Goal: Task Accomplishment & Management: Manage account settings

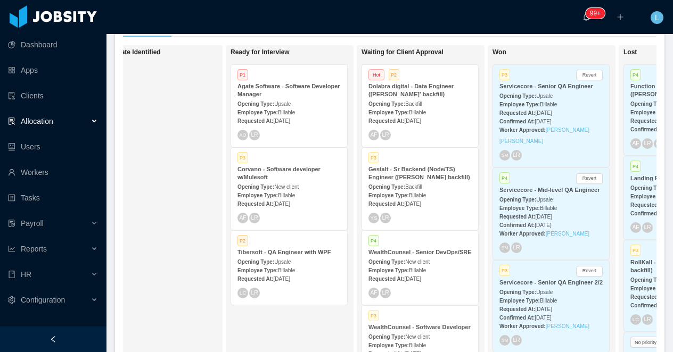
scroll to position [0, 301]
click at [413, 182] on div "Gestalt - Sr Backend (Node/TS) Engineer (Gabriel Guzman's backfill)" at bounding box center [418, 174] width 103 height 16
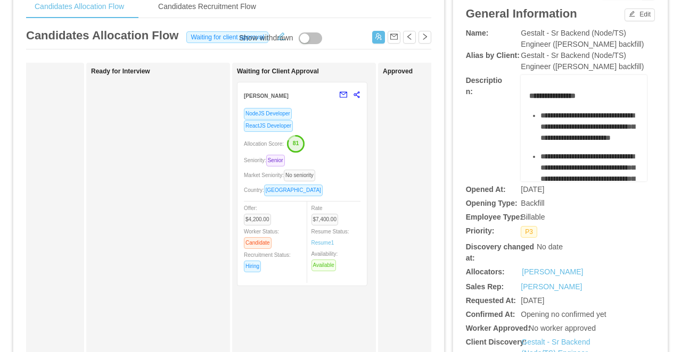
scroll to position [0, 245]
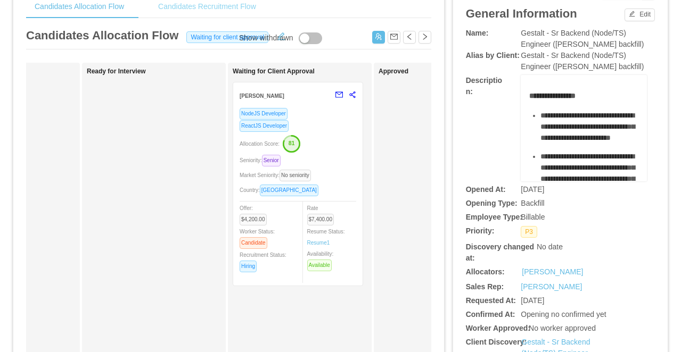
click at [203, 9] on div "Candidates Recruitment Flow" at bounding box center [207, 7] width 115 height 24
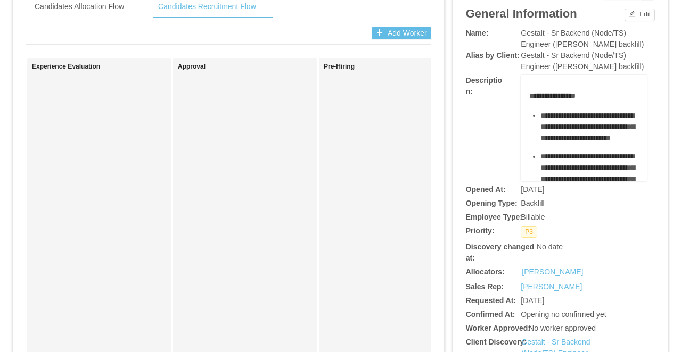
scroll to position [0, 756]
click at [100, 3] on div "Candidates Allocation Flow" at bounding box center [79, 7] width 106 height 24
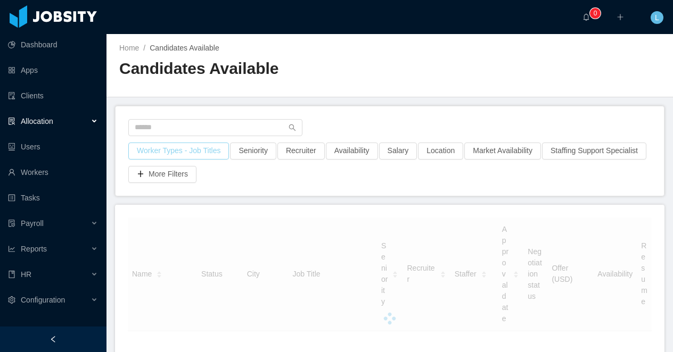
click at [192, 149] on button "Worker Types - Job Titles" at bounding box center [178, 151] width 101 height 17
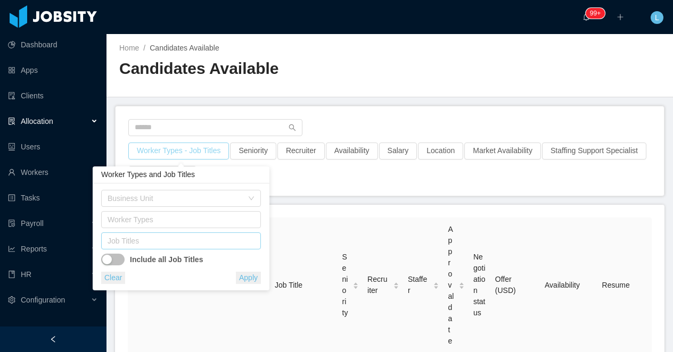
click at [141, 241] on div "Job Titles" at bounding box center [179, 241] width 142 height 11
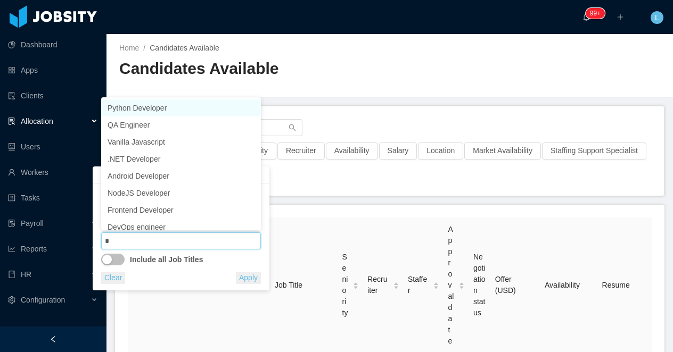
type input "**"
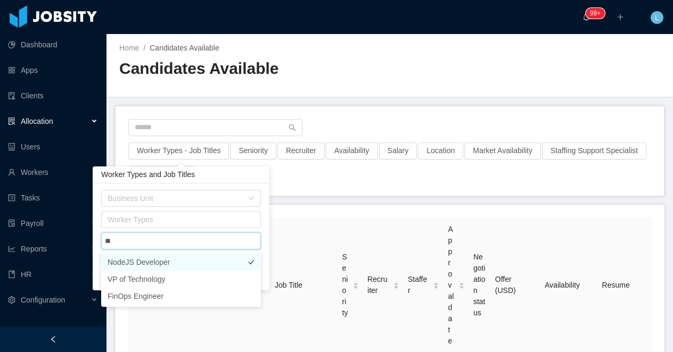
click at [152, 259] on li "NodeJS Developer" at bounding box center [181, 262] width 160 height 17
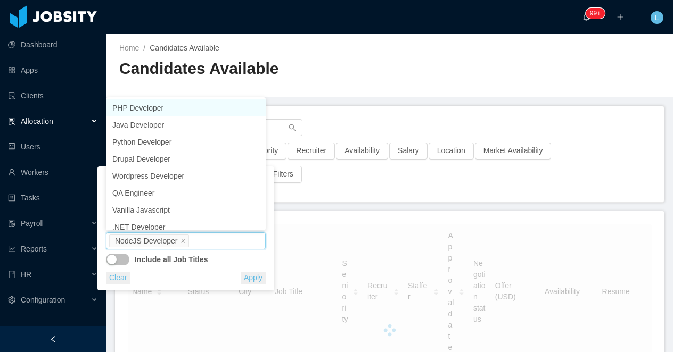
click at [356, 88] on div at bounding box center [389, 88] width 541 height 1
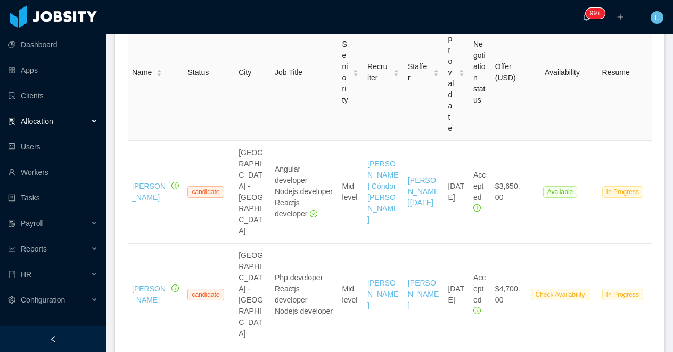
scroll to position [221, 0]
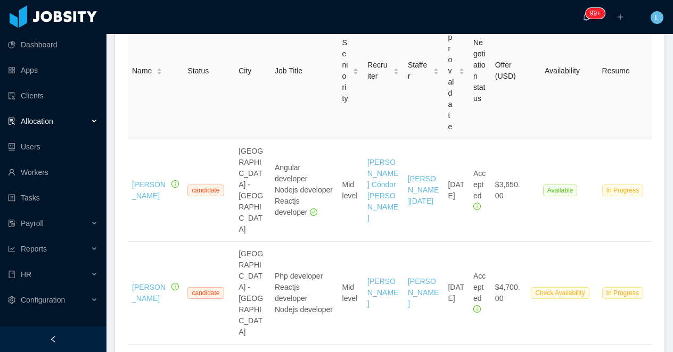
click at [48, 338] on div at bounding box center [53, 340] width 106 height 26
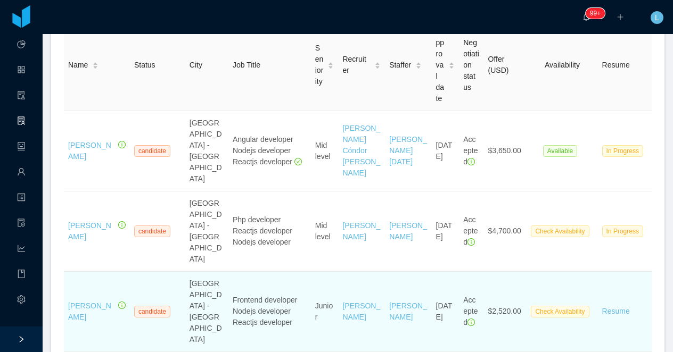
scroll to position [49, 0]
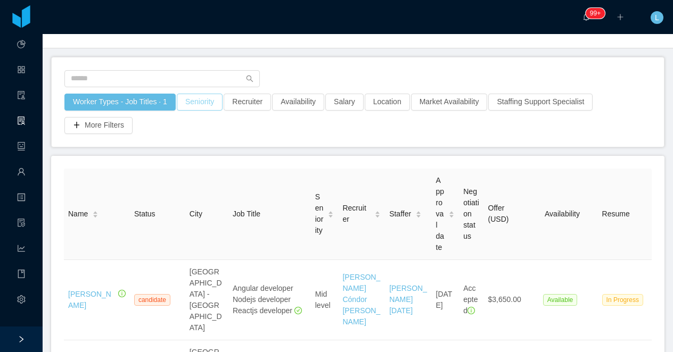
click at [210, 106] on button "Seniority" at bounding box center [200, 102] width 46 height 17
click at [204, 155] on div "Seniorities" at bounding box center [202, 150] width 150 height 16
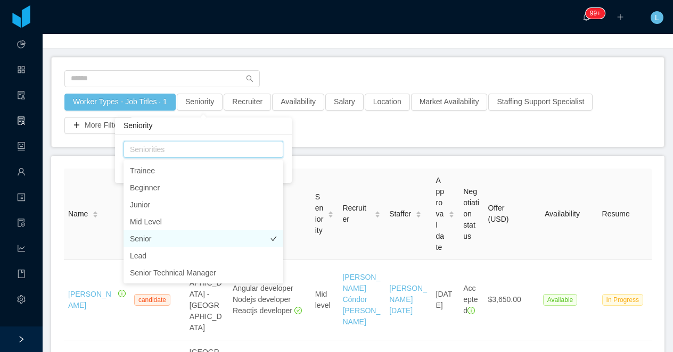
click at [190, 238] on li "Senior" at bounding box center [204, 239] width 160 height 17
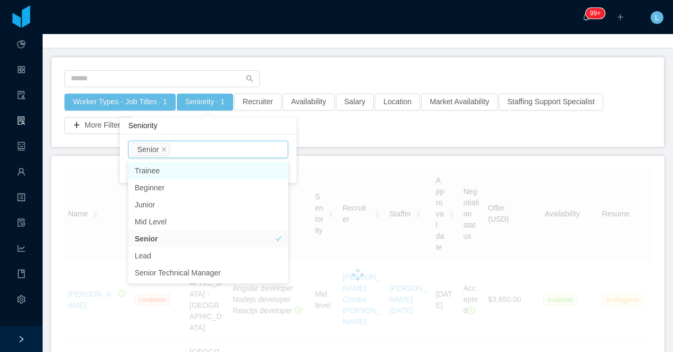
click at [298, 65] on div "Worker Types - Job Titles · 1 Seniority · 1 Recruiter Availability Salary Locat…" at bounding box center [358, 102] width 612 height 89
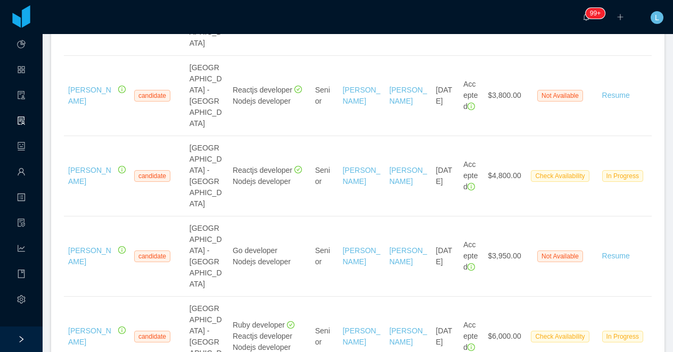
scroll to position [1921, 0]
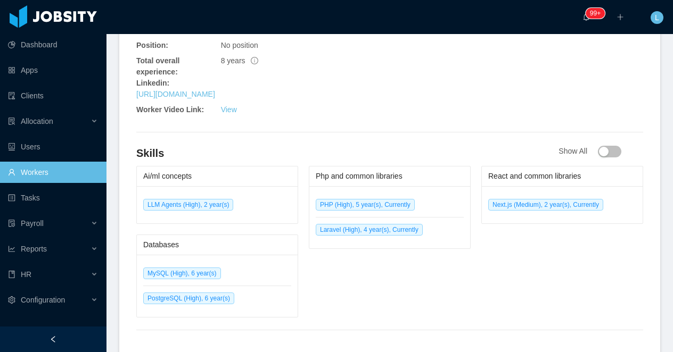
scroll to position [535, 0]
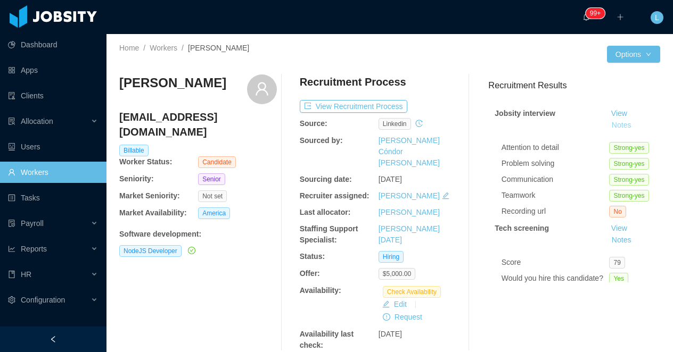
click at [622, 126] on button "Notes" at bounding box center [622, 125] width 28 height 13
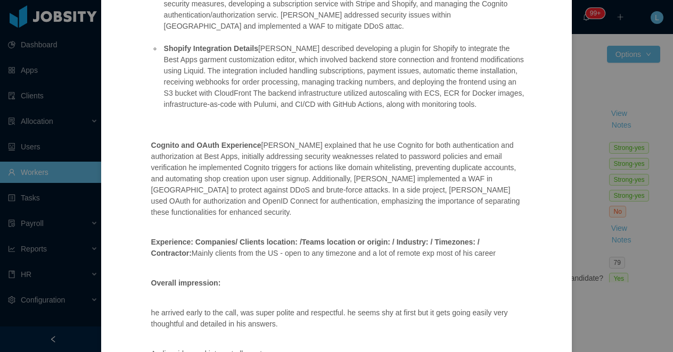
scroll to position [635, 0]
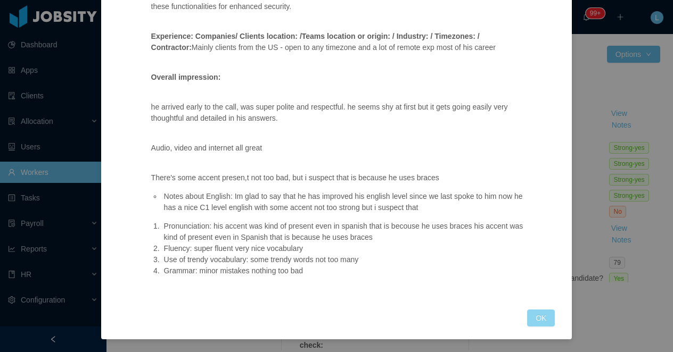
click at [535, 322] on button "OK" at bounding box center [541, 318] width 28 height 17
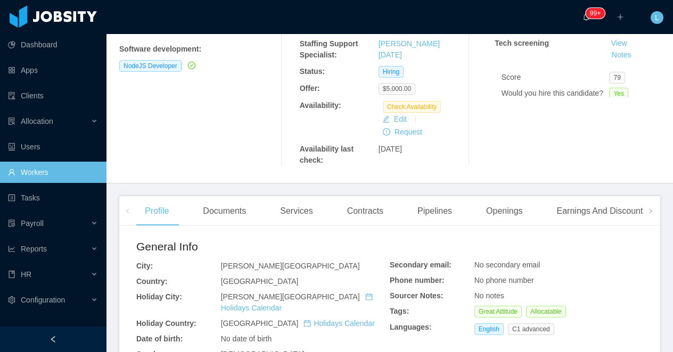
scroll to position [216, 0]
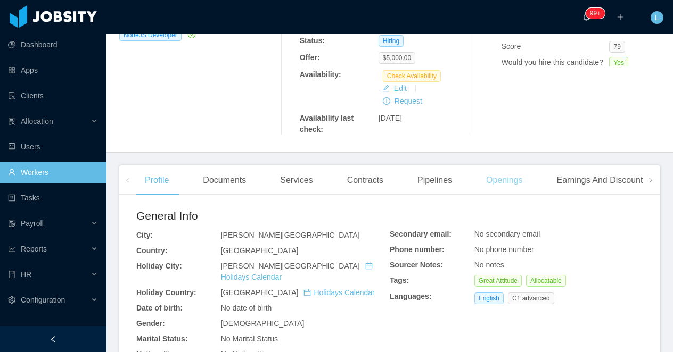
click at [491, 166] on div "Openings" at bounding box center [505, 181] width 54 height 30
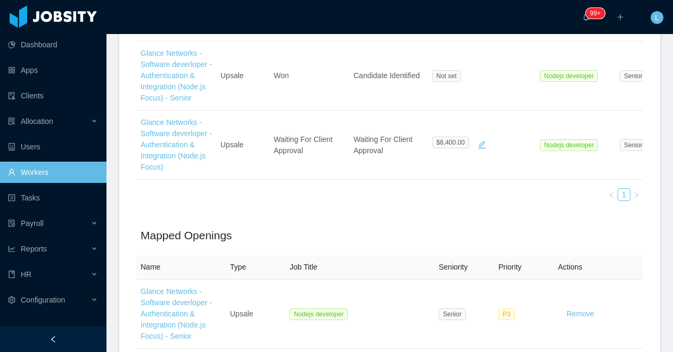
scroll to position [483, 0]
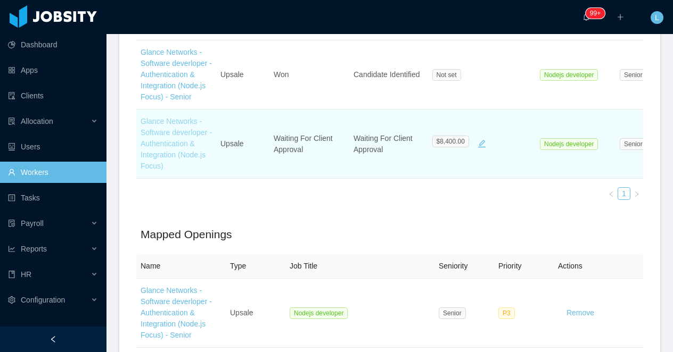
click at [194, 119] on link "Glance Networks - Software deverloper - Authentication & Integration (Node.js F…" at bounding box center [176, 143] width 71 height 53
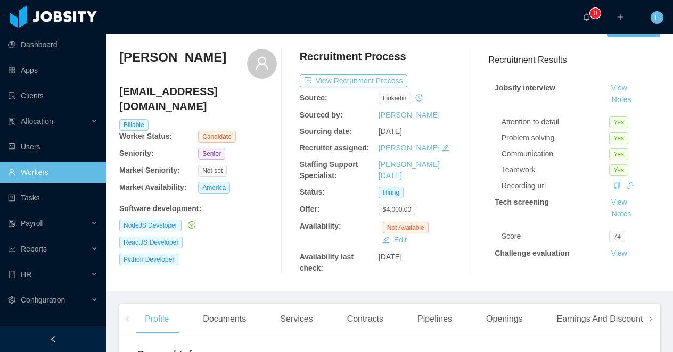
scroll to position [29, 0]
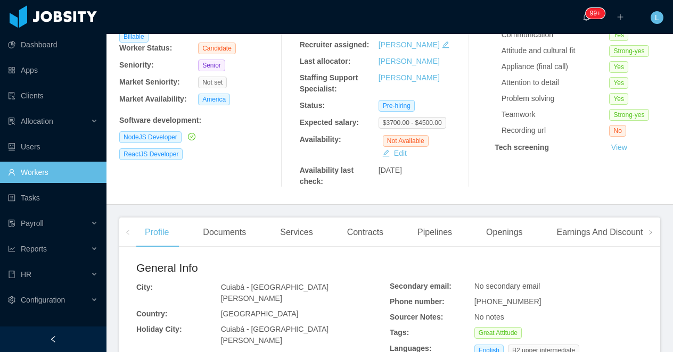
scroll to position [134, 0]
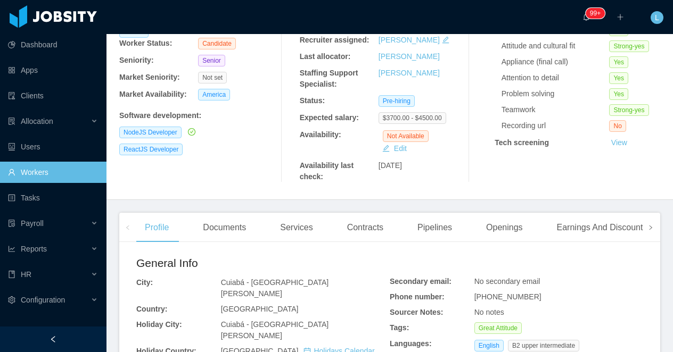
click at [650, 234] on span at bounding box center [650, 228] width 6 height 13
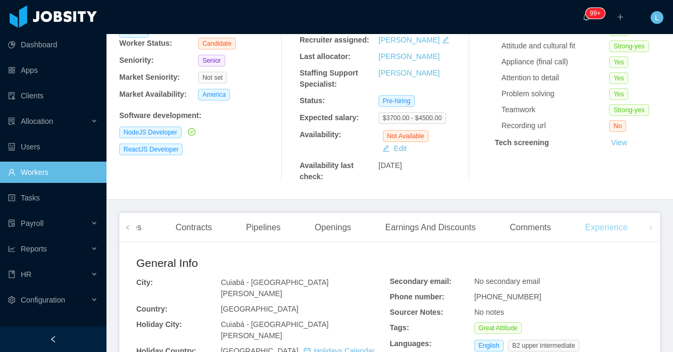
click at [617, 235] on div "Experience" at bounding box center [607, 228] width 60 height 30
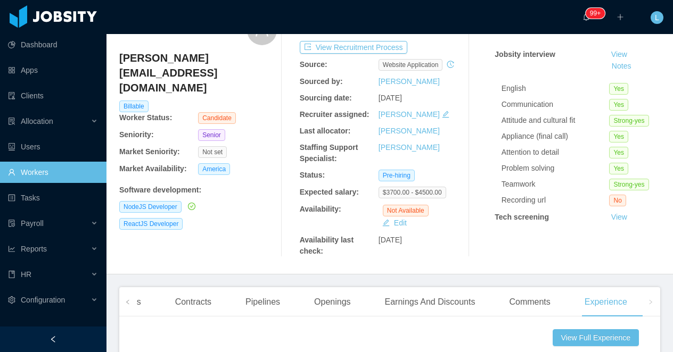
scroll to position [73, 0]
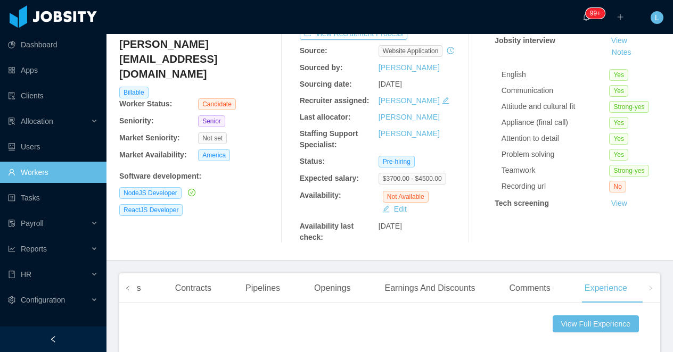
click at [127, 291] on icon "icon: left" at bounding box center [127, 288] width 5 height 5
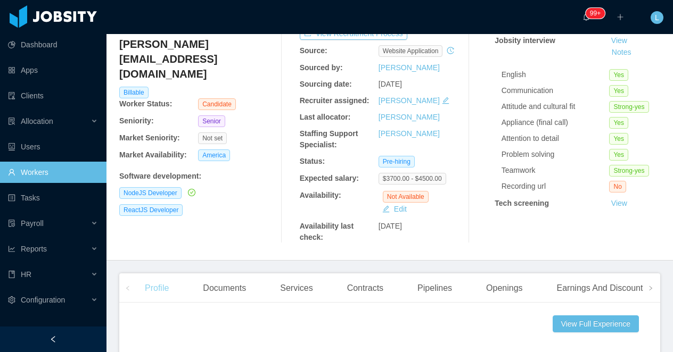
click at [164, 296] on div "Profile" at bounding box center [156, 289] width 41 height 30
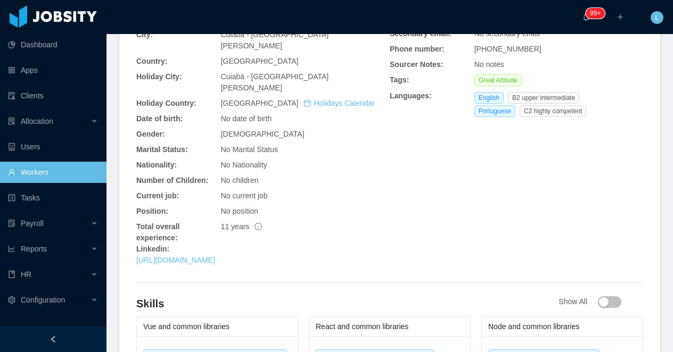
scroll to position [384, 0]
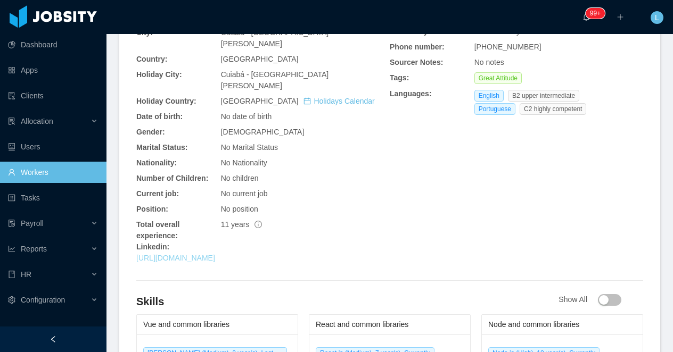
click at [172, 254] on link "[URL][DOMAIN_NAME]" at bounding box center [175, 258] width 79 height 9
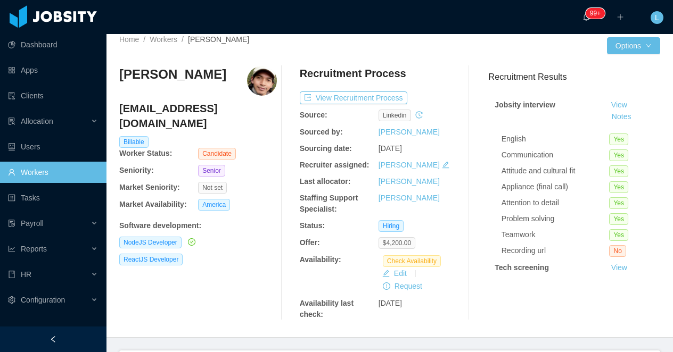
scroll to position [7, 0]
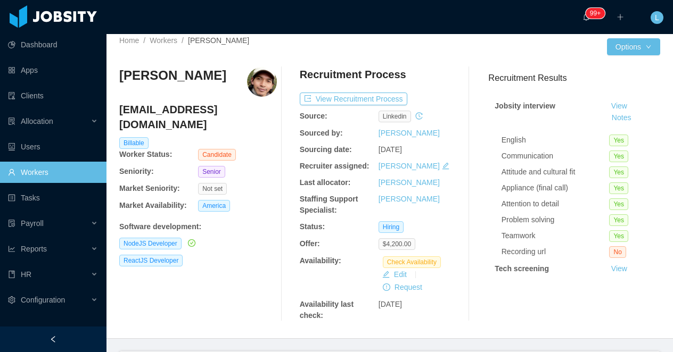
click at [184, 78] on h3 "Omar Guanoluisa" at bounding box center [172, 75] width 107 height 17
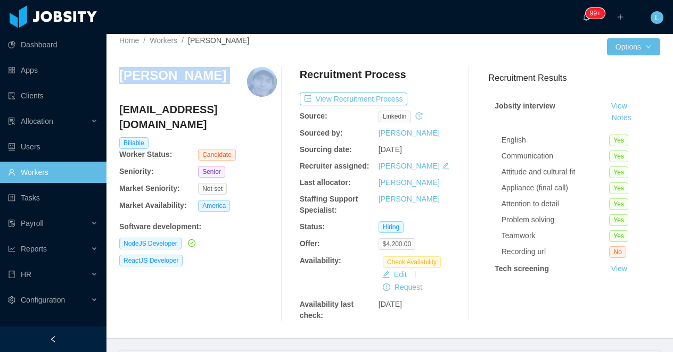
click at [184, 78] on h3 "Omar Guanoluisa" at bounding box center [172, 75] width 107 height 17
copy h3 "Omar Guanoluisa"
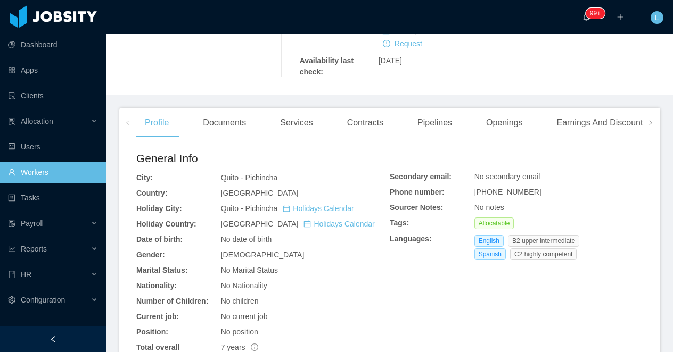
scroll to position [281, 0]
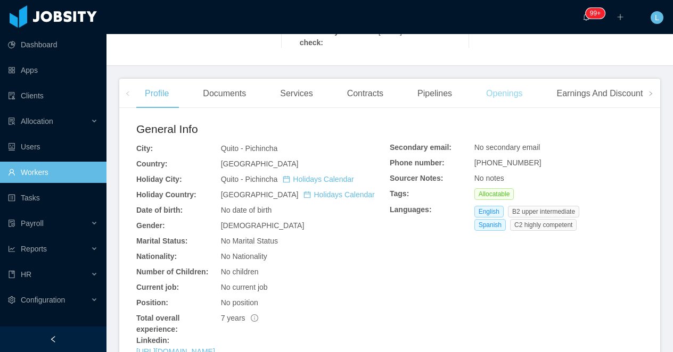
click at [510, 101] on div "Openings" at bounding box center [505, 94] width 54 height 30
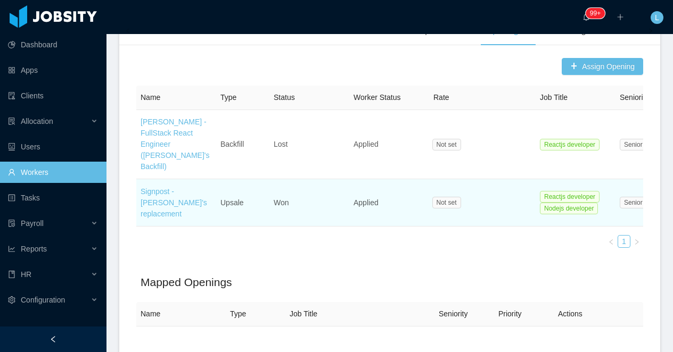
scroll to position [293, 0]
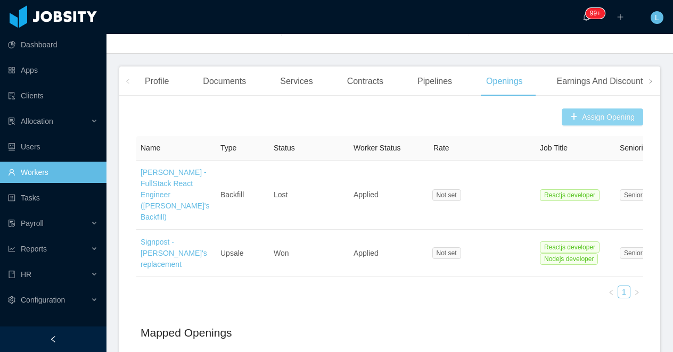
click at [582, 116] on button "Assign Opening" at bounding box center [602, 117] width 81 height 17
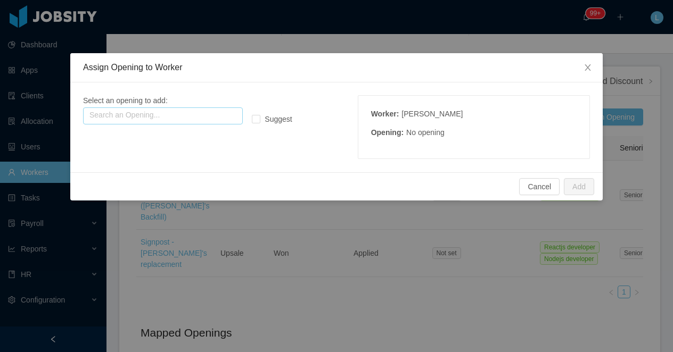
click at [169, 111] on input "text" at bounding box center [163, 116] width 160 height 17
paste input "**********"
drag, startPoint x: 178, startPoint y: 114, endPoint x: 53, endPoint y: 114, distance: 125.7
click at [53, 114] on div "**********" at bounding box center [336, 176] width 673 height 352
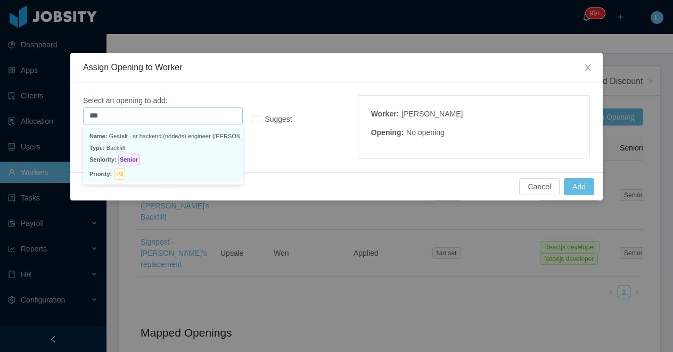
click at [181, 137] on p "Name: Gestalt - sr backend (node/ts) engineer (gabriel guzman's backfill)" at bounding box center [162, 136] width 147 height 12
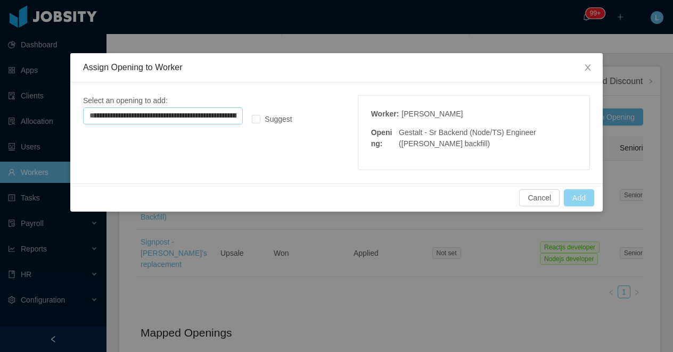
type input "**********"
click at [587, 198] on button "Add" at bounding box center [579, 198] width 30 height 17
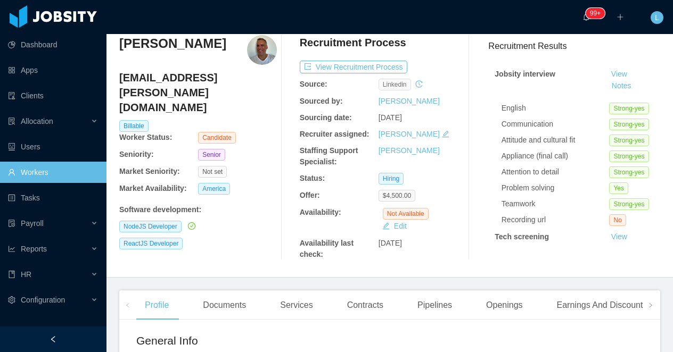
scroll to position [40, 0]
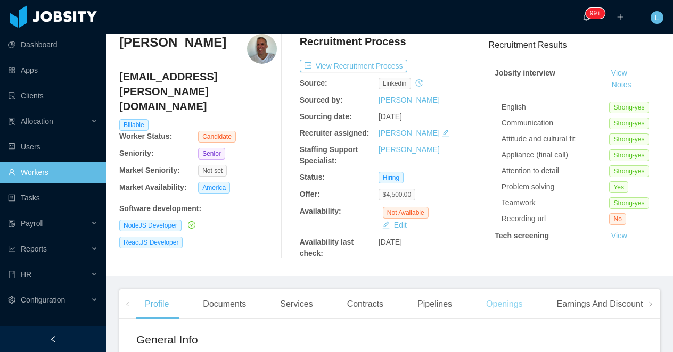
click at [509, 298] on div "Openings" at bounding box center [505, 305] width 54 height 30
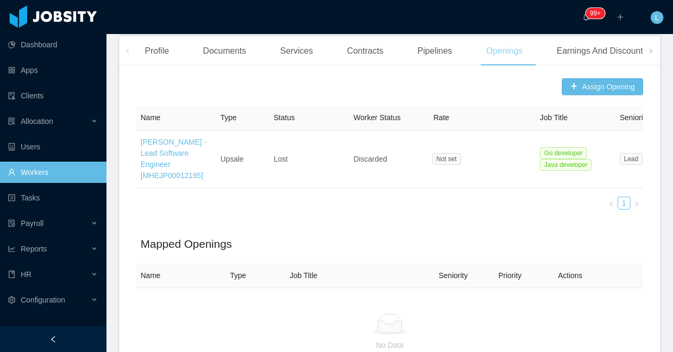
scroll to position [298, 0]
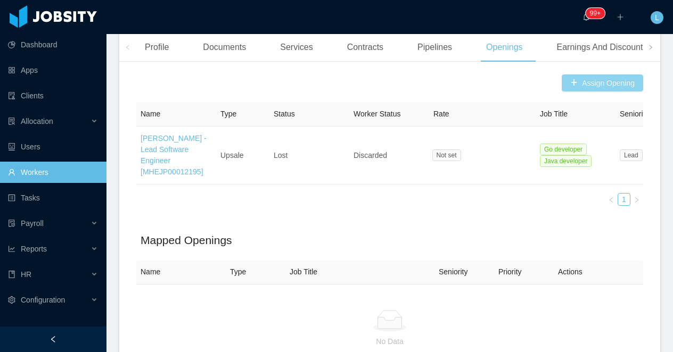
click at [587, 79] on button "Assign Opening" at bounding box center [602, 83] width 81 height 17
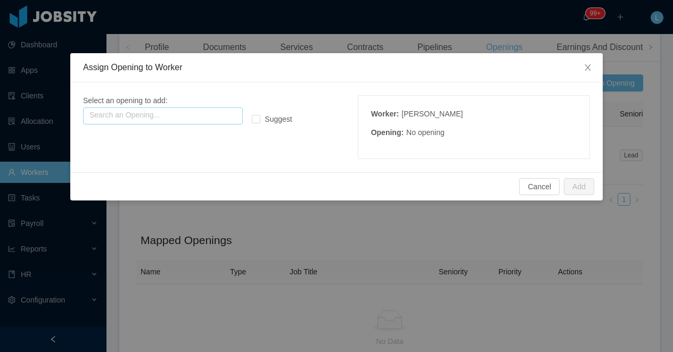
click at [203, 117] on input "text" at bounding box center [163, 116] width 160 height 17
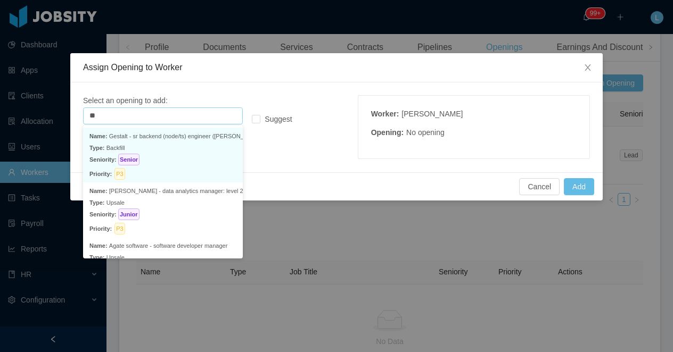
click at [154, 145] on p "Type: Backfill" at bounding box center [162, 148] width 147 height 12
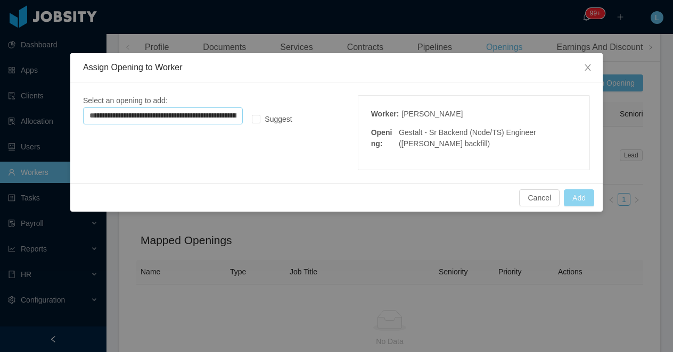
type input "**********"
click at [581, 200] on button "Add" at bounding box center [579, 198] width 30 height 17
